Goal: Obtain resource: Obtain resource

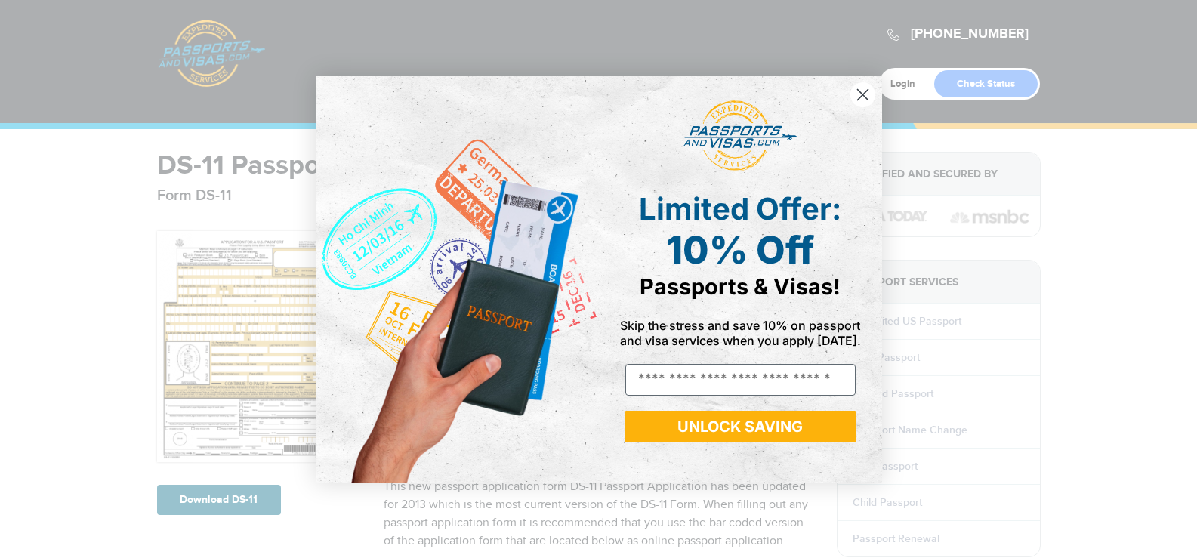
click at [864, 90] on circle "Close dialog" at bounding box center [862, 94] width 25 height 25
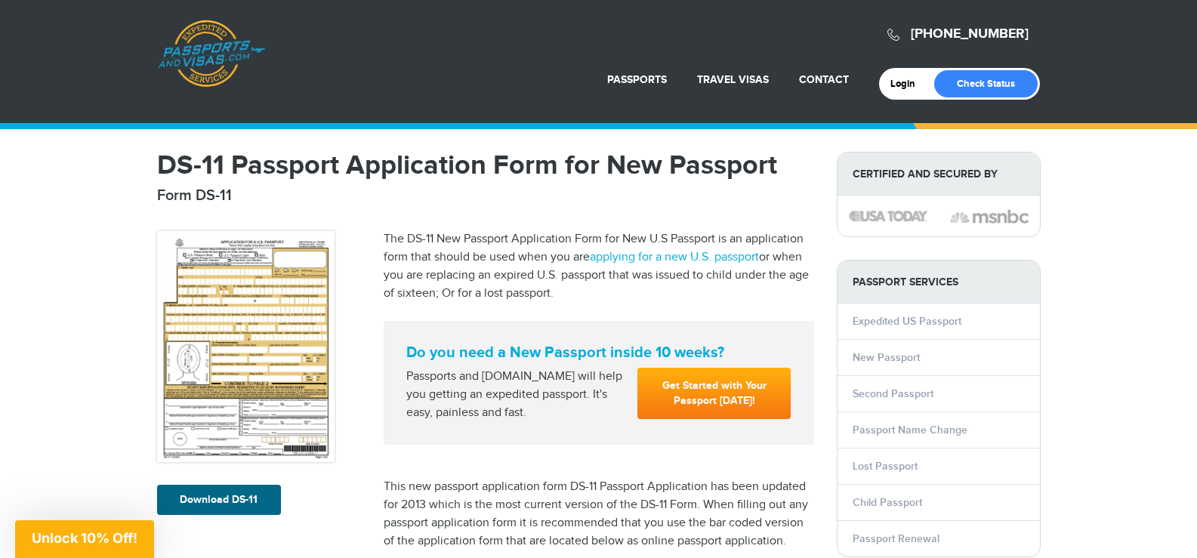
click at [858, 125] on circle "Close dialog" at bounding box center [862, 137] width 25 height 25
click at [1025, 224] on div "Close dialog Limited Offer: 10% Off Passports & Visas! Skip the stress and save…" at bounding box center [598, 279] width 1197 height 558
click at [860, 125] on circle "Close dialog" at bounding box center [862, 137] width 25 height 25
click at [285, 358] on img at bounding box center [245, 346] width 177 height 231
